Goal: Register for event/course

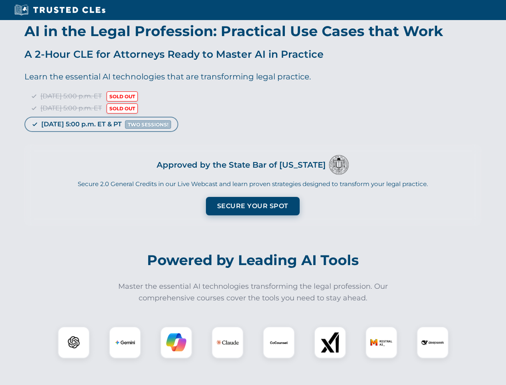
click at [252, 206] on button "Secure Your Spot" at bounding box center [253, 206] width 94 height 18
click at [74, 342] on img at bounding box center [73, 342] width 23 height 23
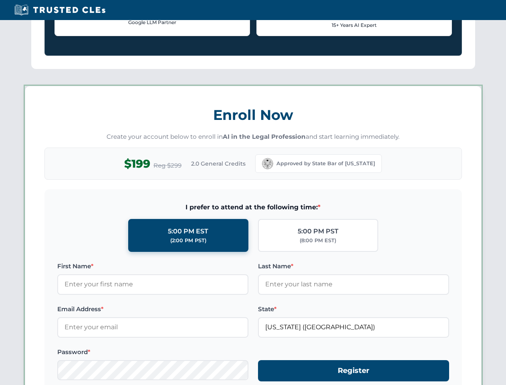
click at [176, 342] on form "I prefer to attend at the following time: * 5:00 PM EST (2:00 PM PST) 5:00 PM P…" at bounding box center [252, 296] width 417 height 214
click at [228, 342] on form "I prefer to attend at the following time: * 5:00 PM EST (2:00 PM PST) 5:00 PM P…" at bounding box center [252, 296] width 417 height 214
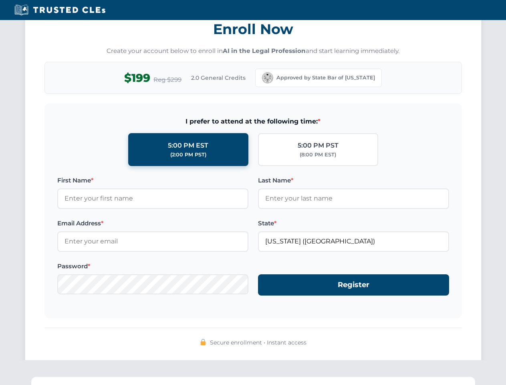
click at [381, 342] on div "Secure enrollment • Instant access" at bounding box center [252, 342] width 417 height 10
click at [433, 342] on div "Secure enrollment • Instant access" at bounding box center [252, 342] width 417 height 10
